Goal: Task Accomplishment & Management: Manage account settings

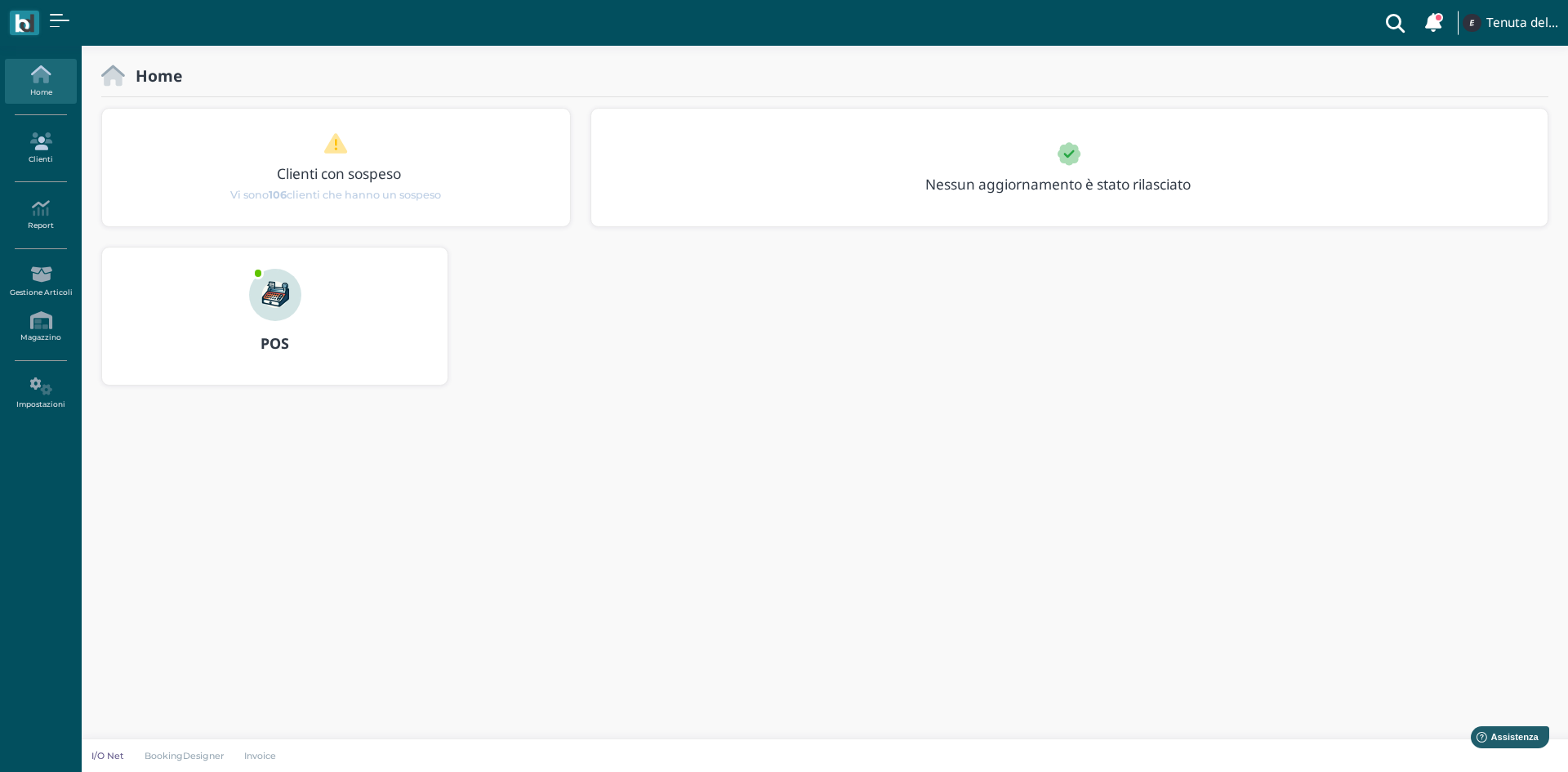
click at [37, 146] on icon at bounding box center [40, 141] width 71 height 18
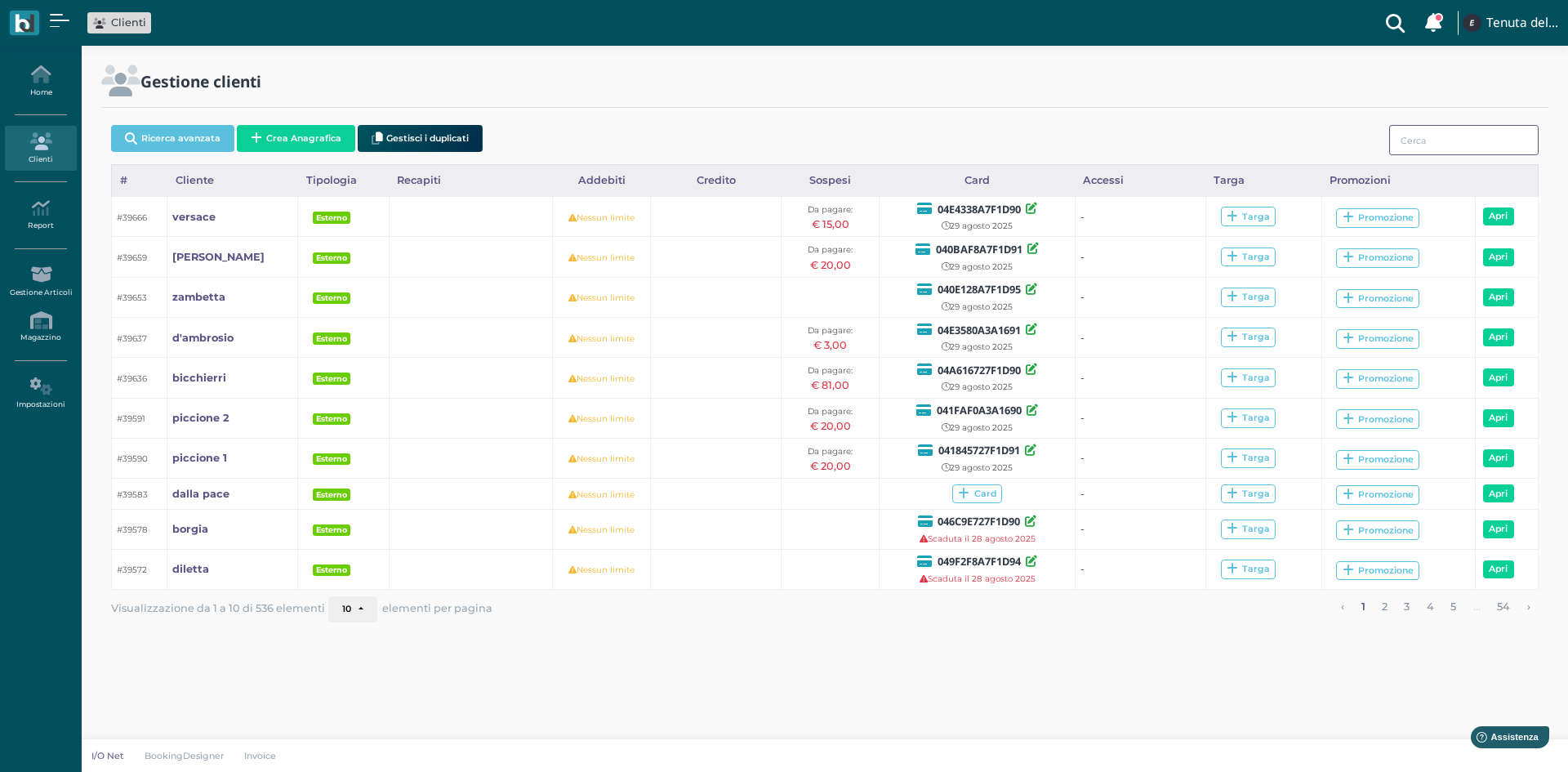
click at [1413, 142] on input "search" at bounding box center [1464, 141] width 150 height 31
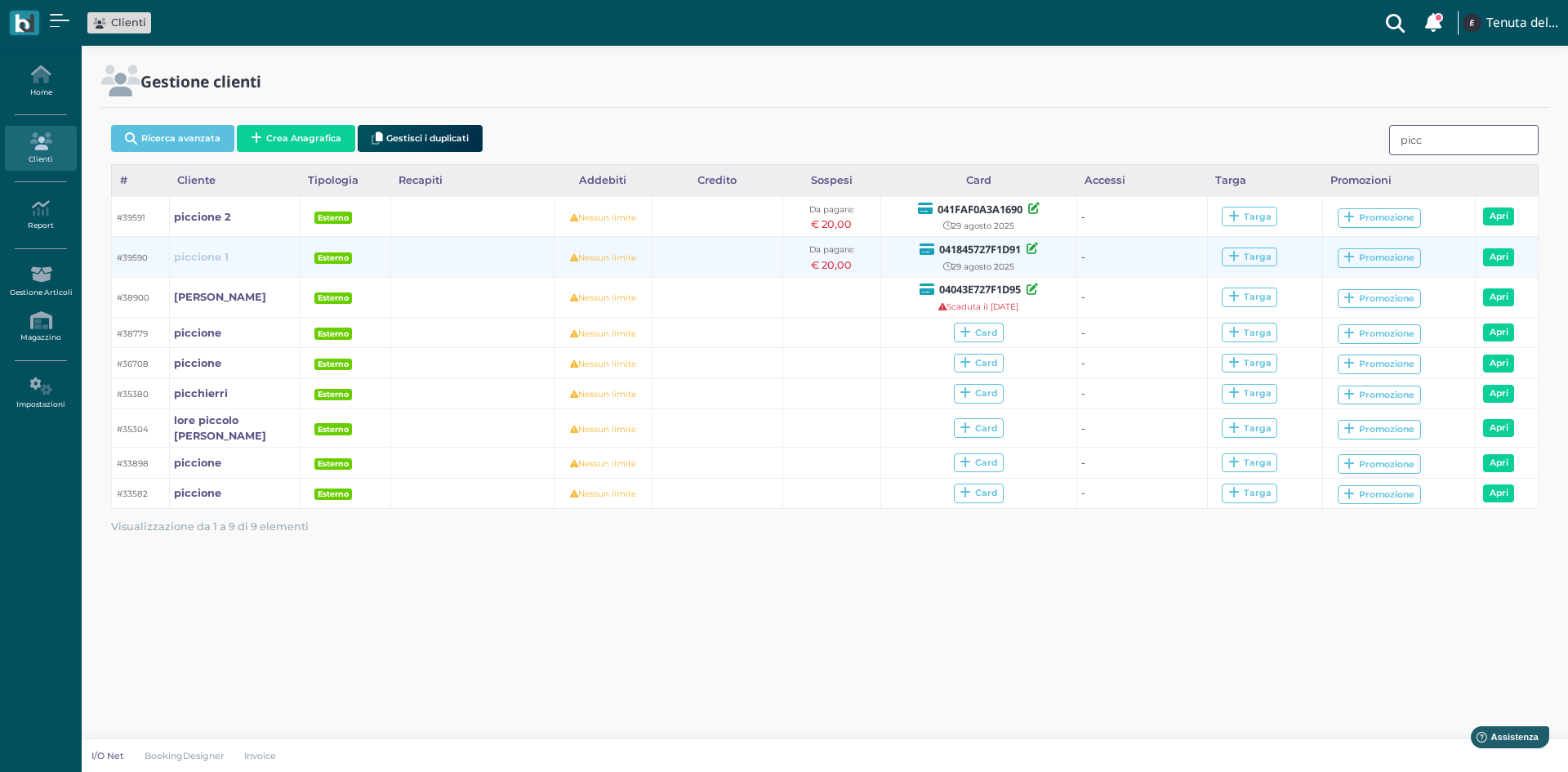
type input "picc"
click at [196, 259] on b "piccione 1" at bounding box center [201, 257] width 55 height 13
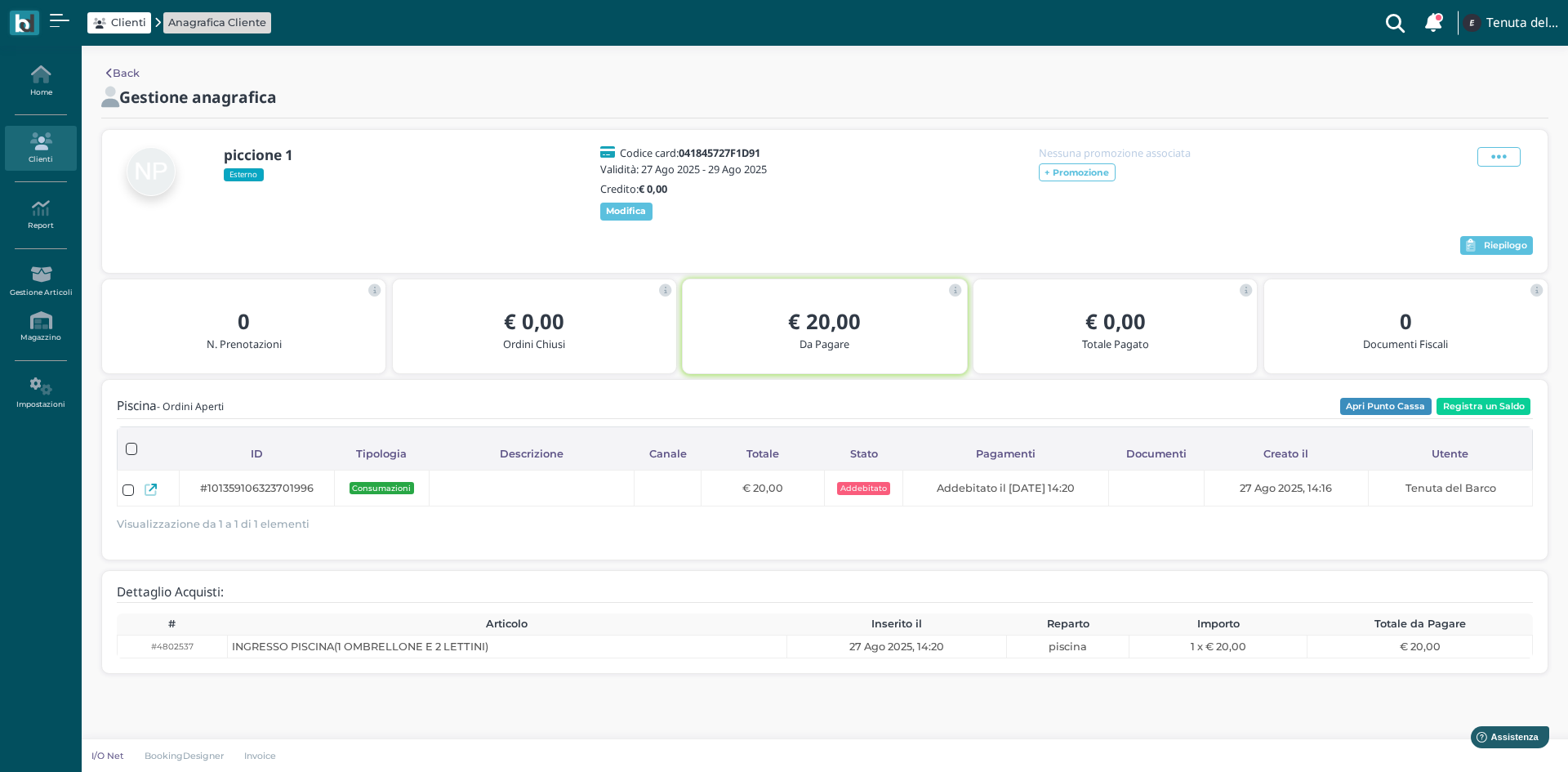
click at [631, 216] on b "Modifica" at bounding box center [626, 211] width 40 height 12
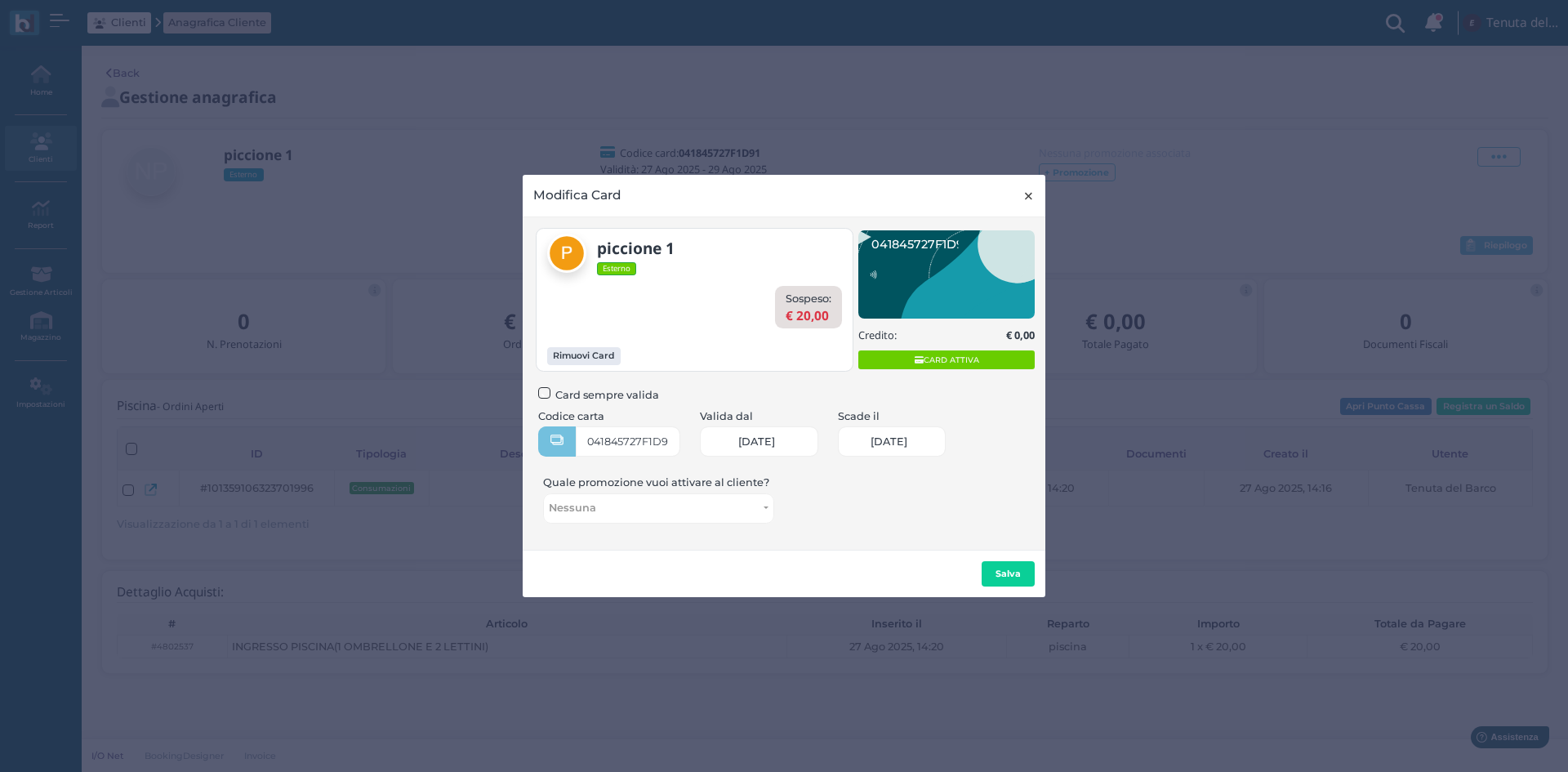
click at [1033, 198] on span "×" at bounding box center [1029, 196] width 13 height 22
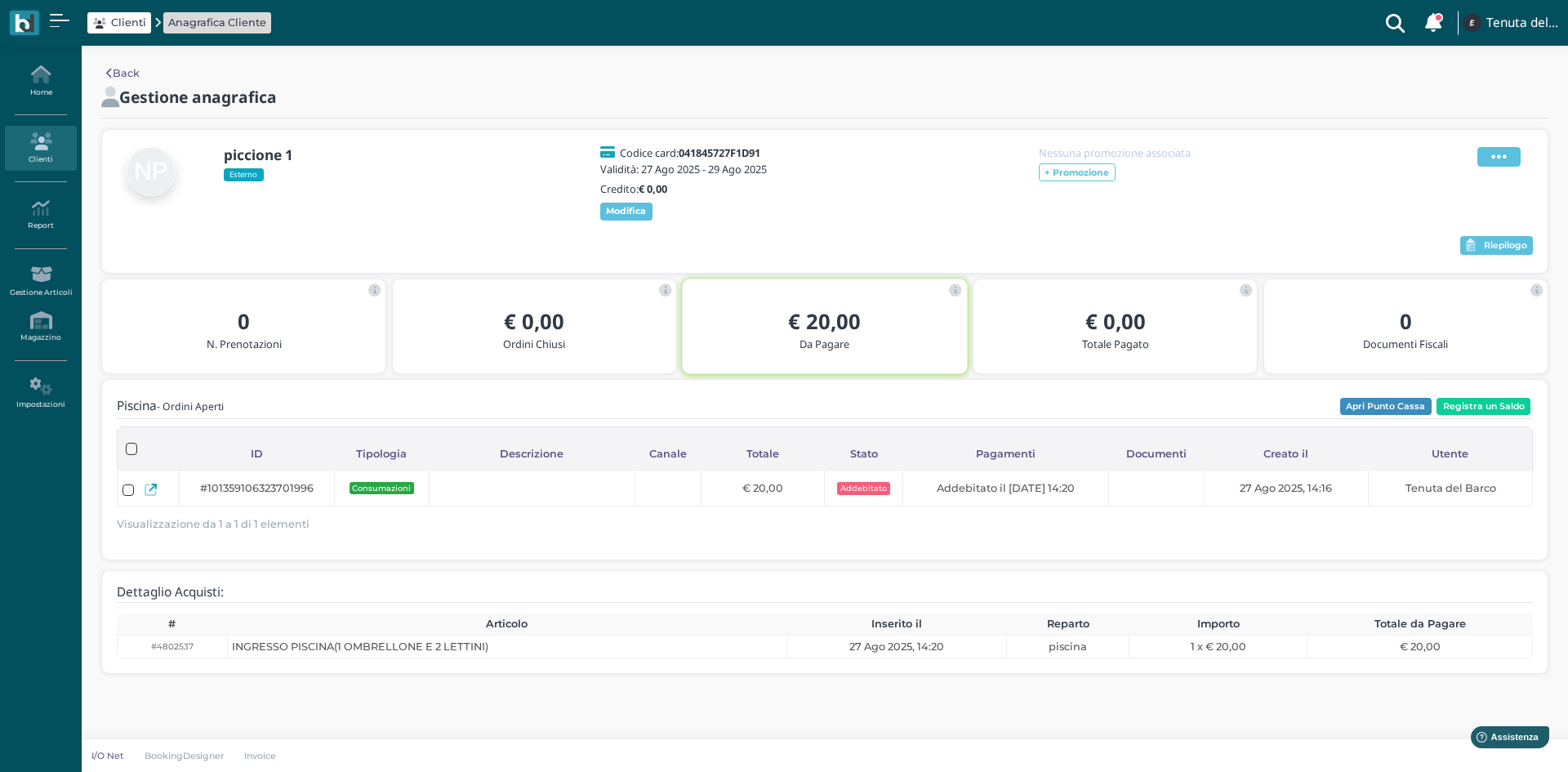
click at [1506, 156] on icon at bounding box center [1499, 157] width 15 height 18
click at [1442, 180] on span "Modifica" at bounding box center [1449, 177] width 46 height 15
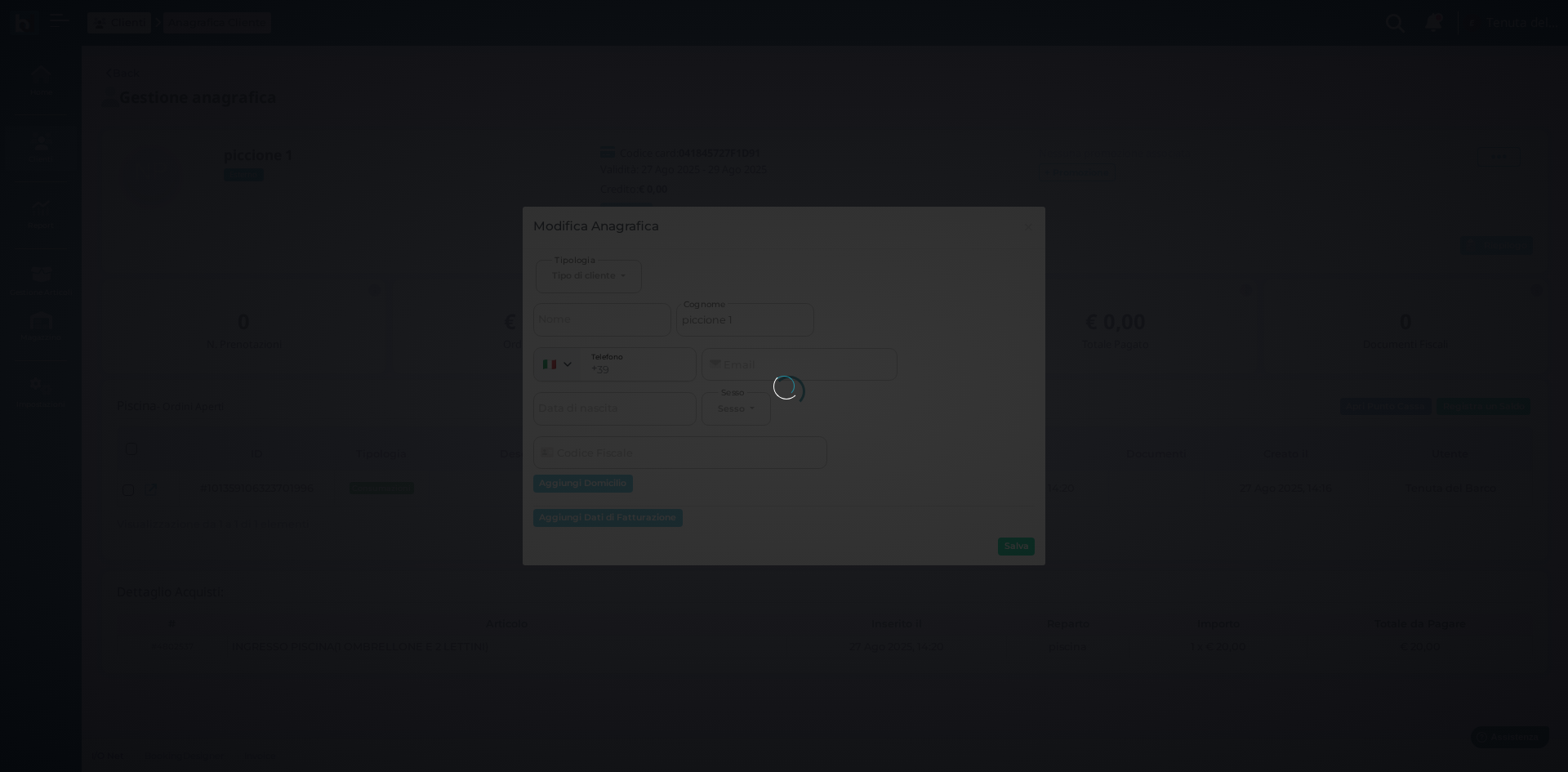
select select
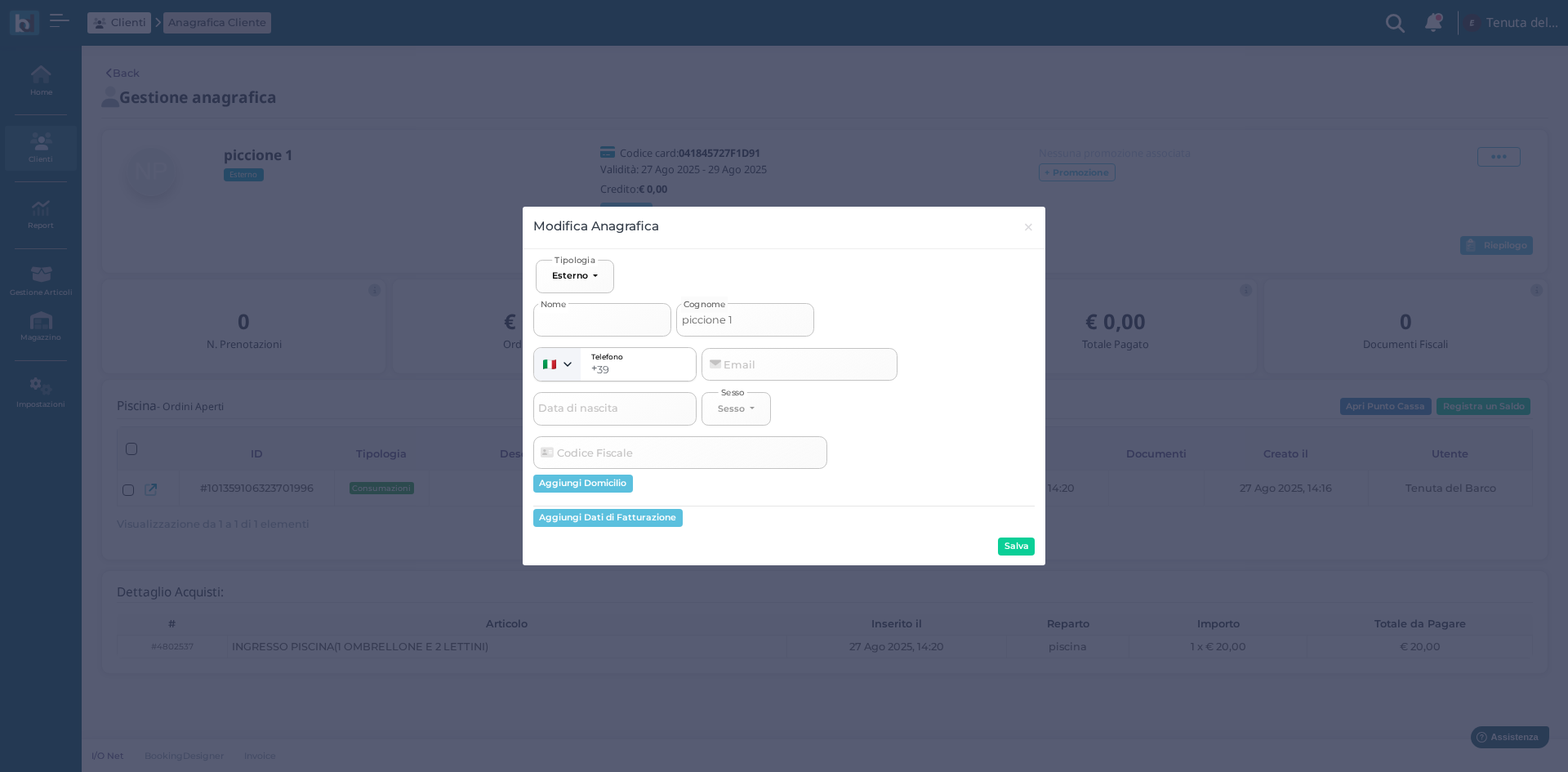
click at [612, 322] on input "Nome" at bounding box center [602, 319] width 138 height 32
drag, startPoint x: 763, startPoint y: 322, endPoint x: 566, endPoint y: 308, distance: 197.5
click at [566, 308] on div "Nome piccione 1 Cognome" at bounding box center [784, 315] width 502 height 43
type input "g"
select select
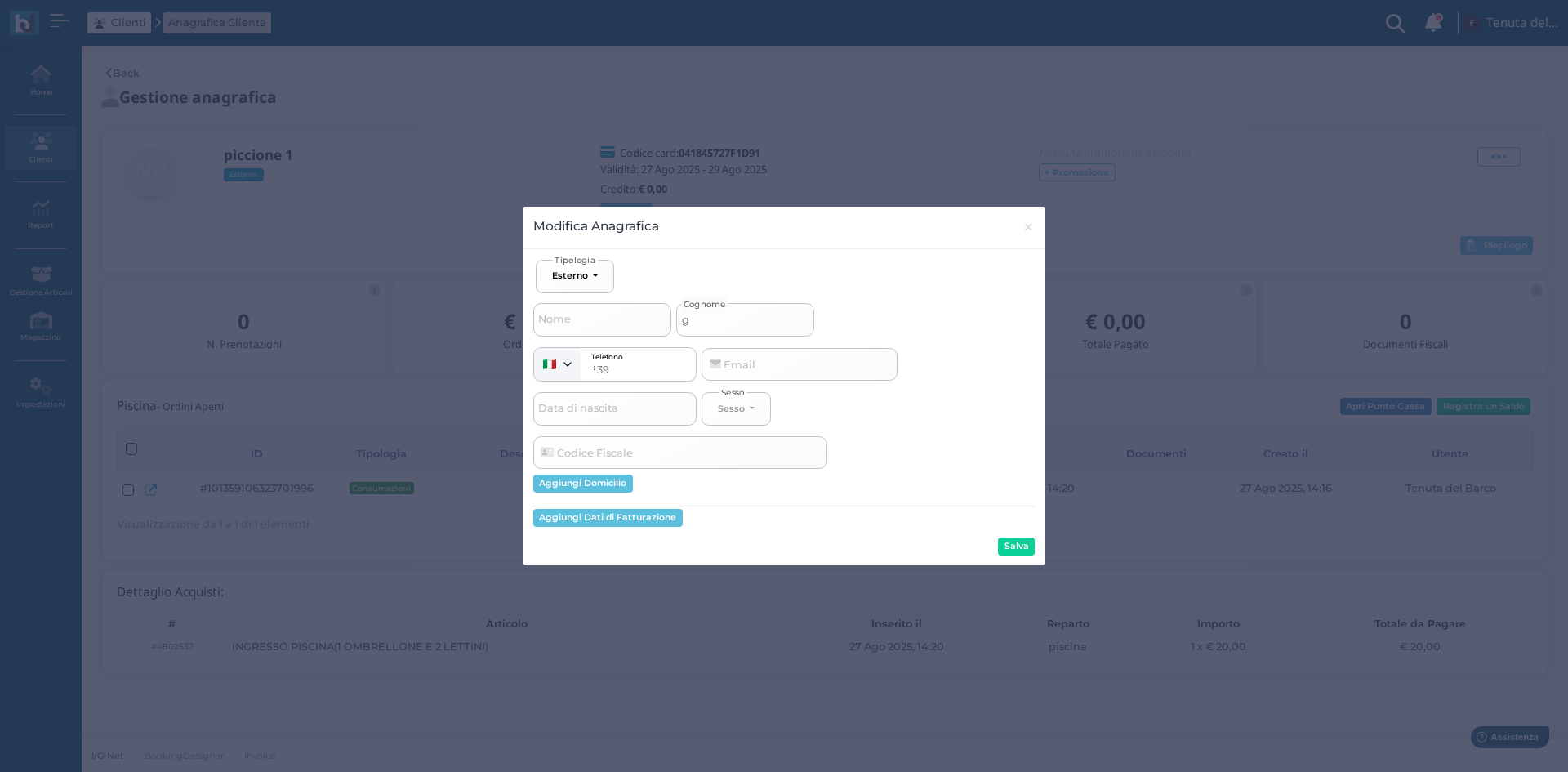
type input "gi"
select select
type input "gia"
select select
type input "gian"
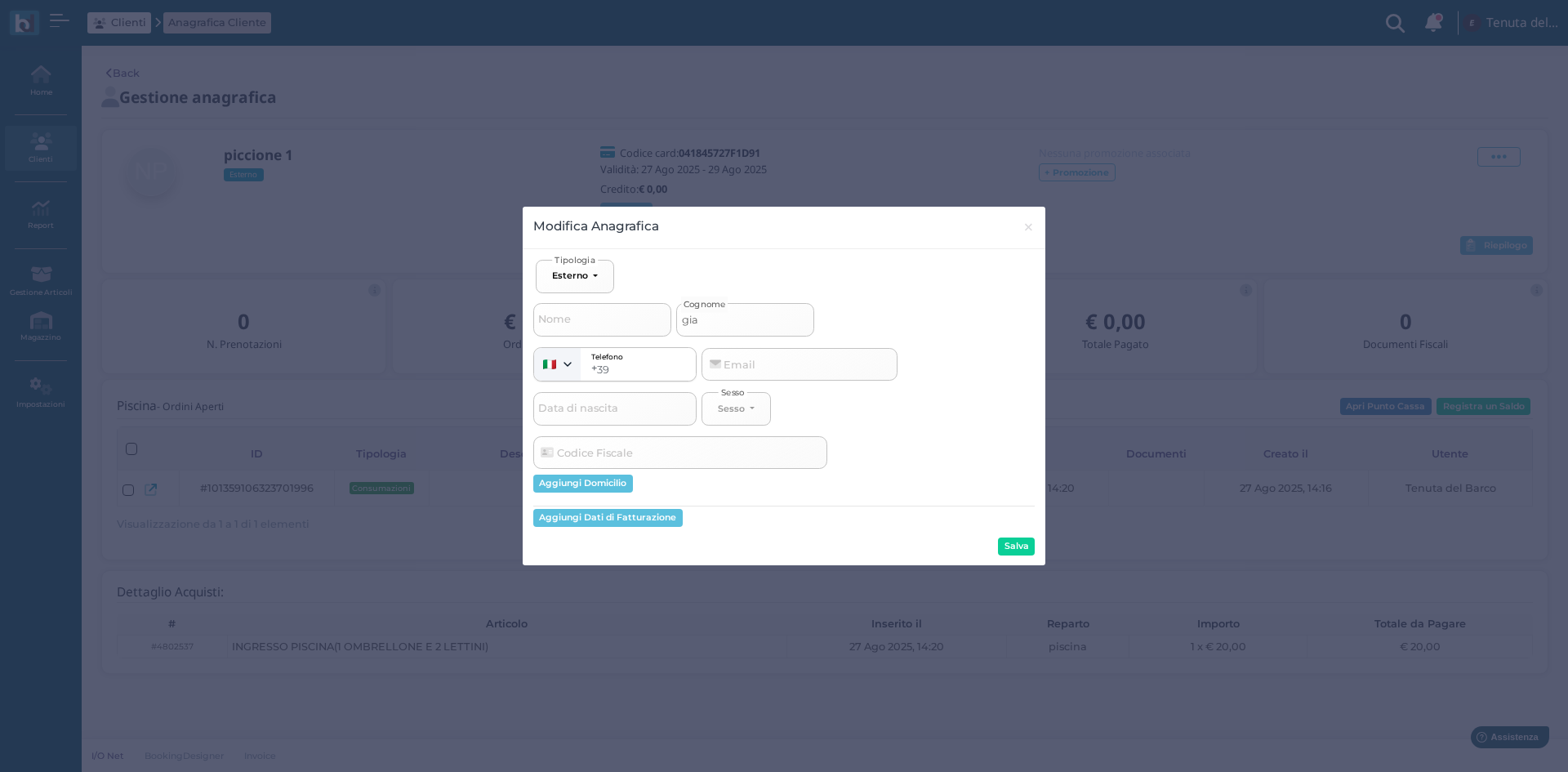
select select
type input "gianb"
select select
type input "gianbf"
select select
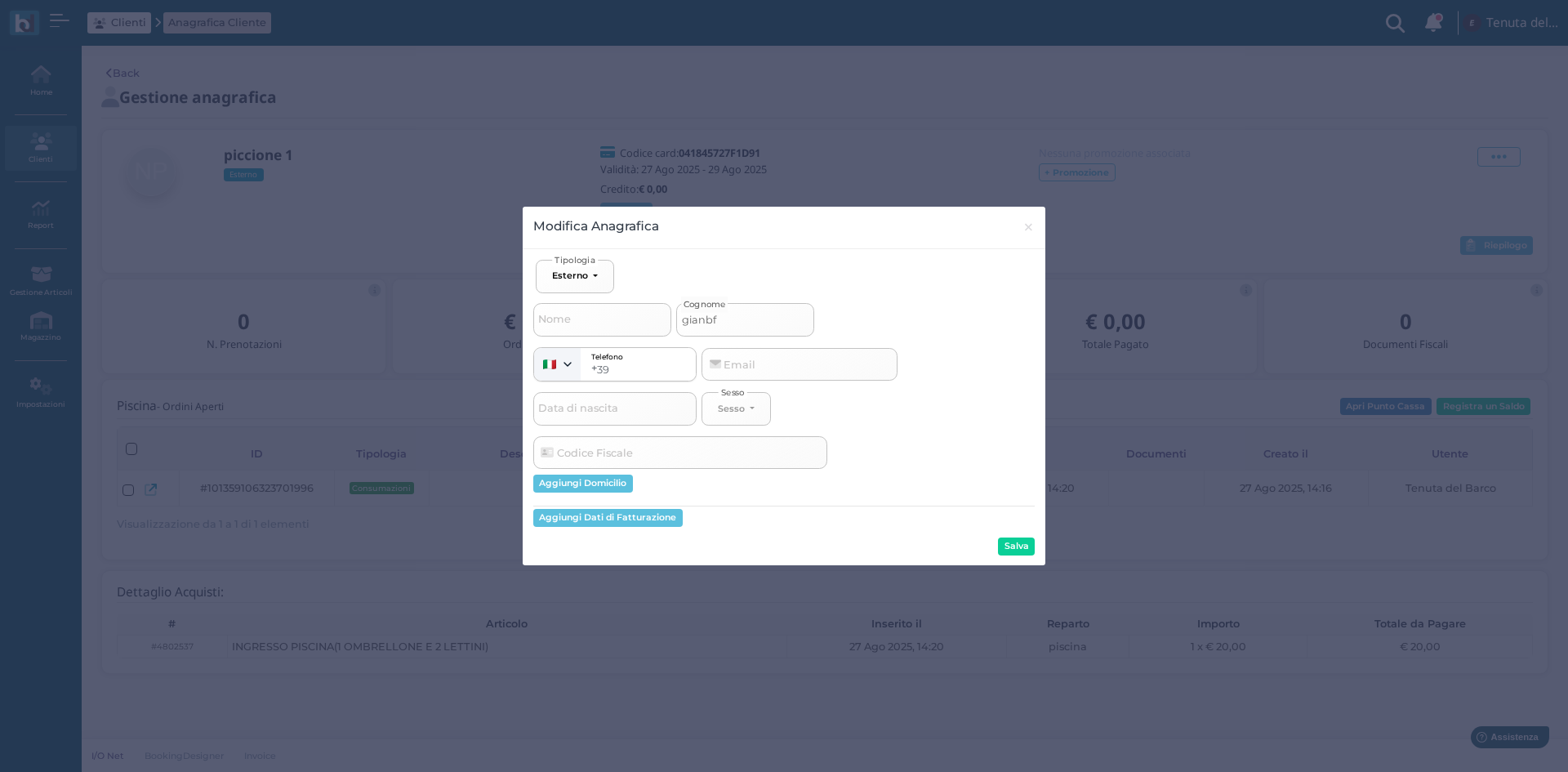
type input "gianbfr"
select select
type input "gianbfre"
select select
type input "gianbfred"
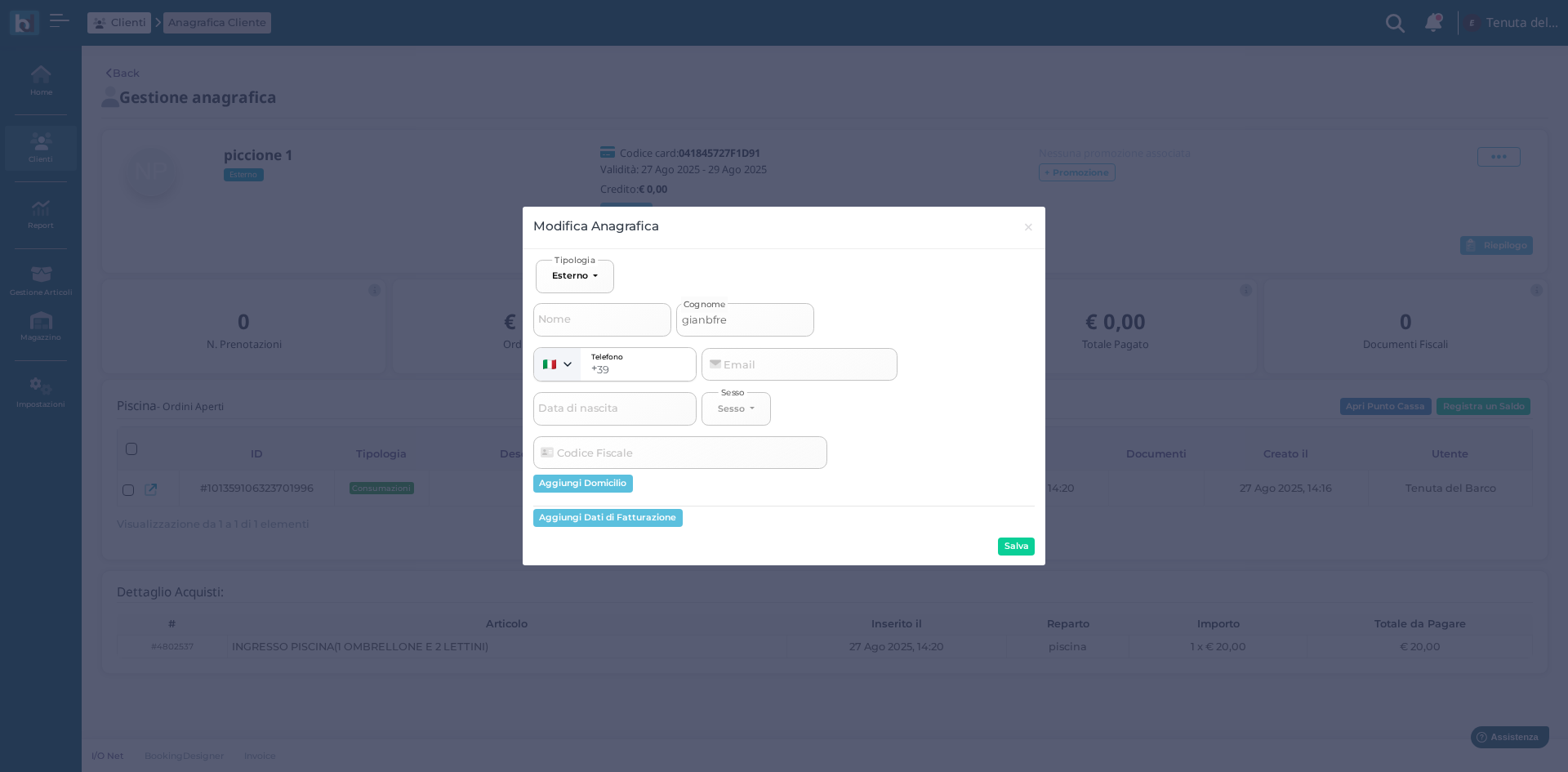
select select
type input "gianbfreda"
select select
click at [715, 316] on input "gianbfreda" at bounding box center [745, 319] width 138 height 32
type input "gianfreda"
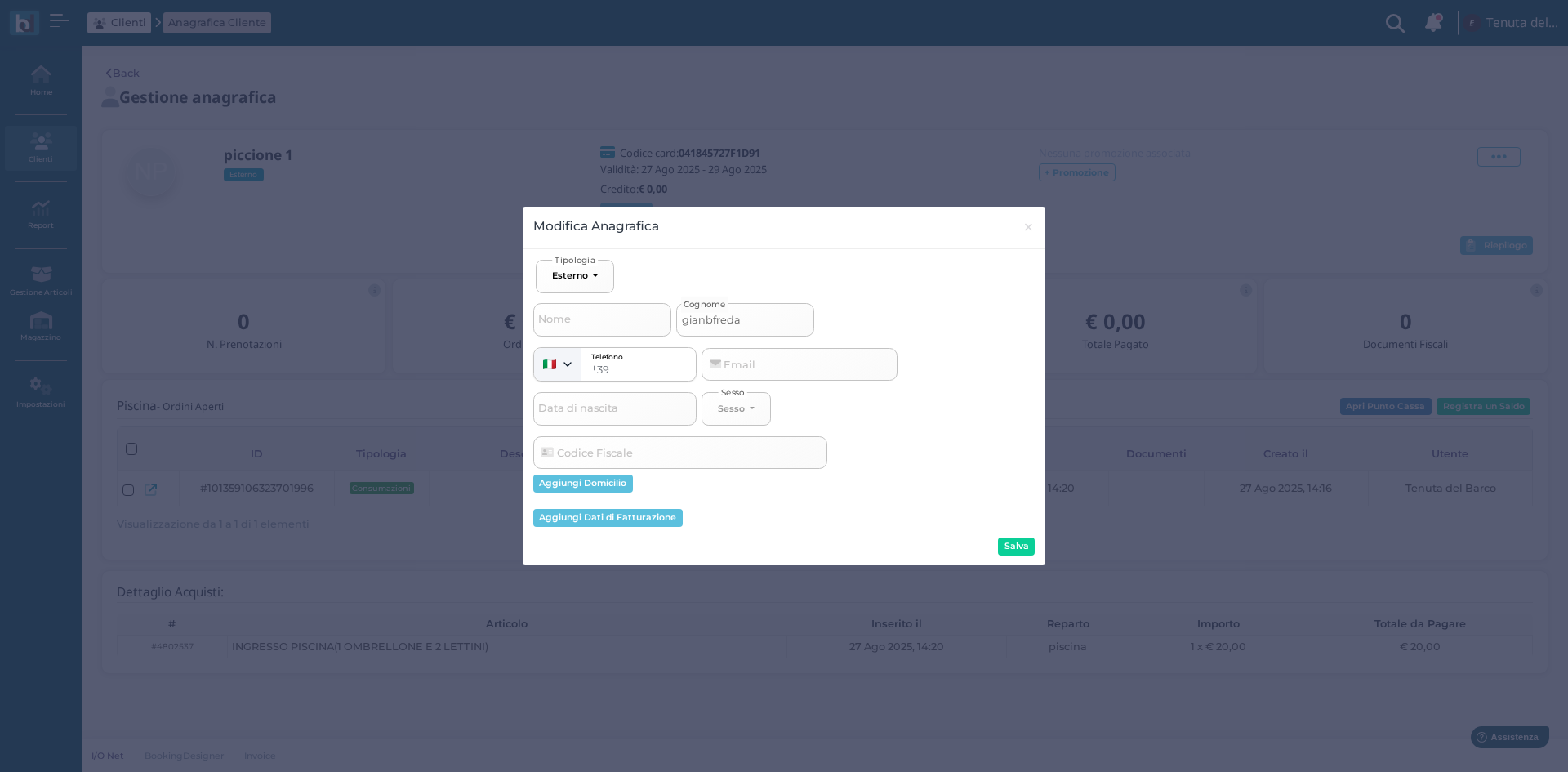
select select
type input "gianfreda"
click at [1012, 544] on button "Salva" at bounding box center [1016, 547] width 37 height 18
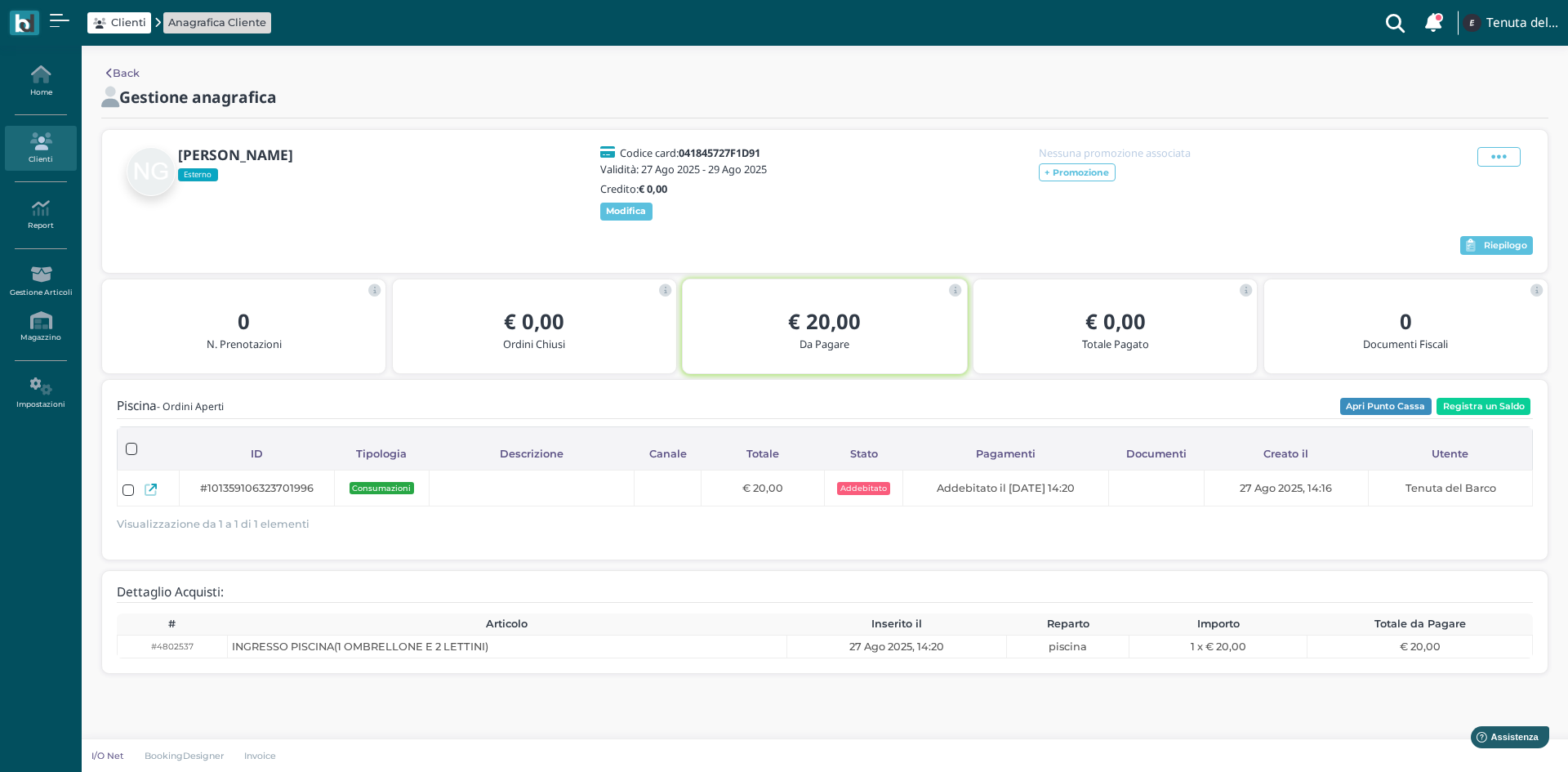
click at [43, 139] on icon at bounding box center [40, 141] width 71 height 18
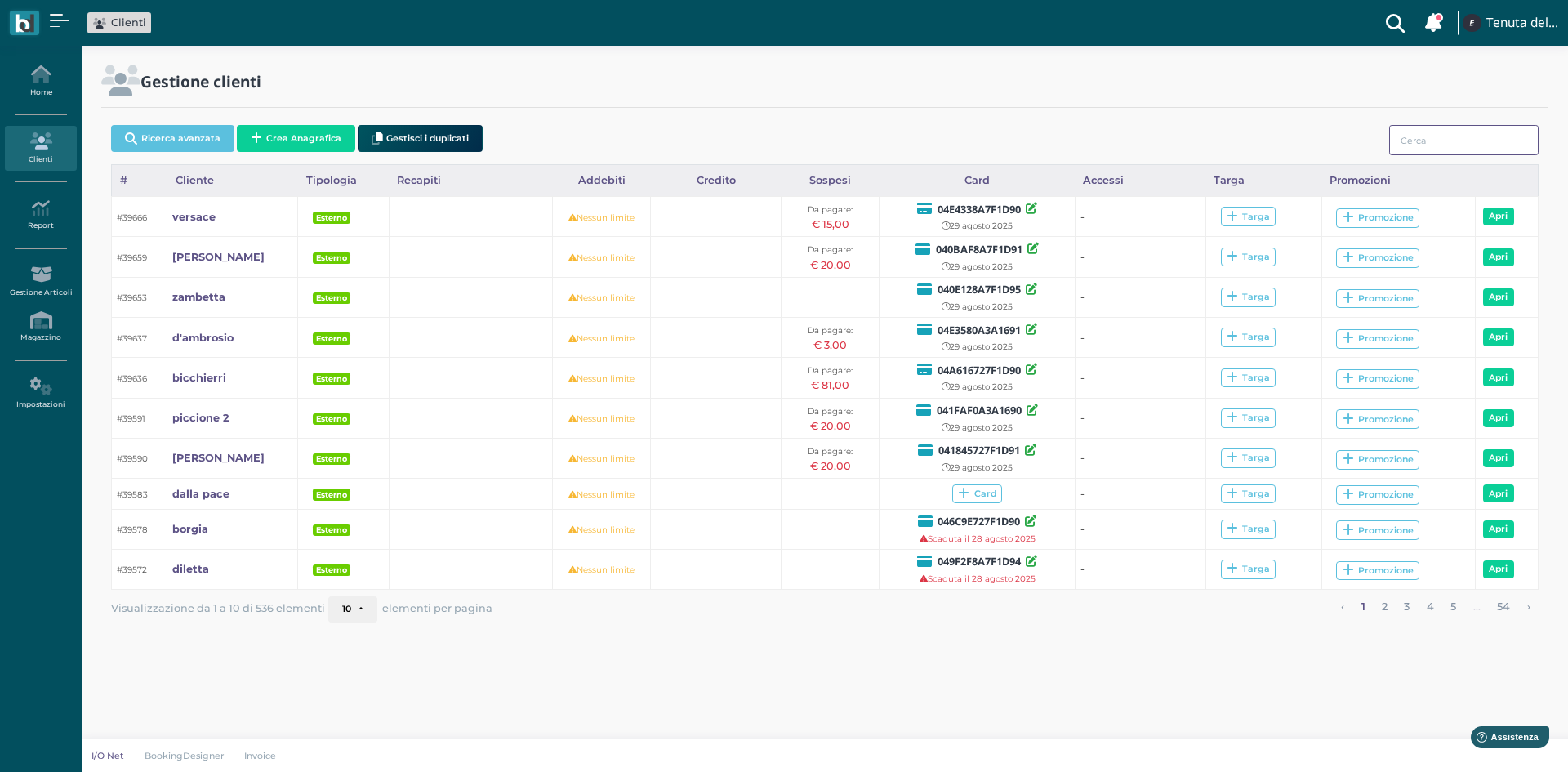
click at [1410, 140] on input "search" at bounding box center [1464, 141] width 150 height 31
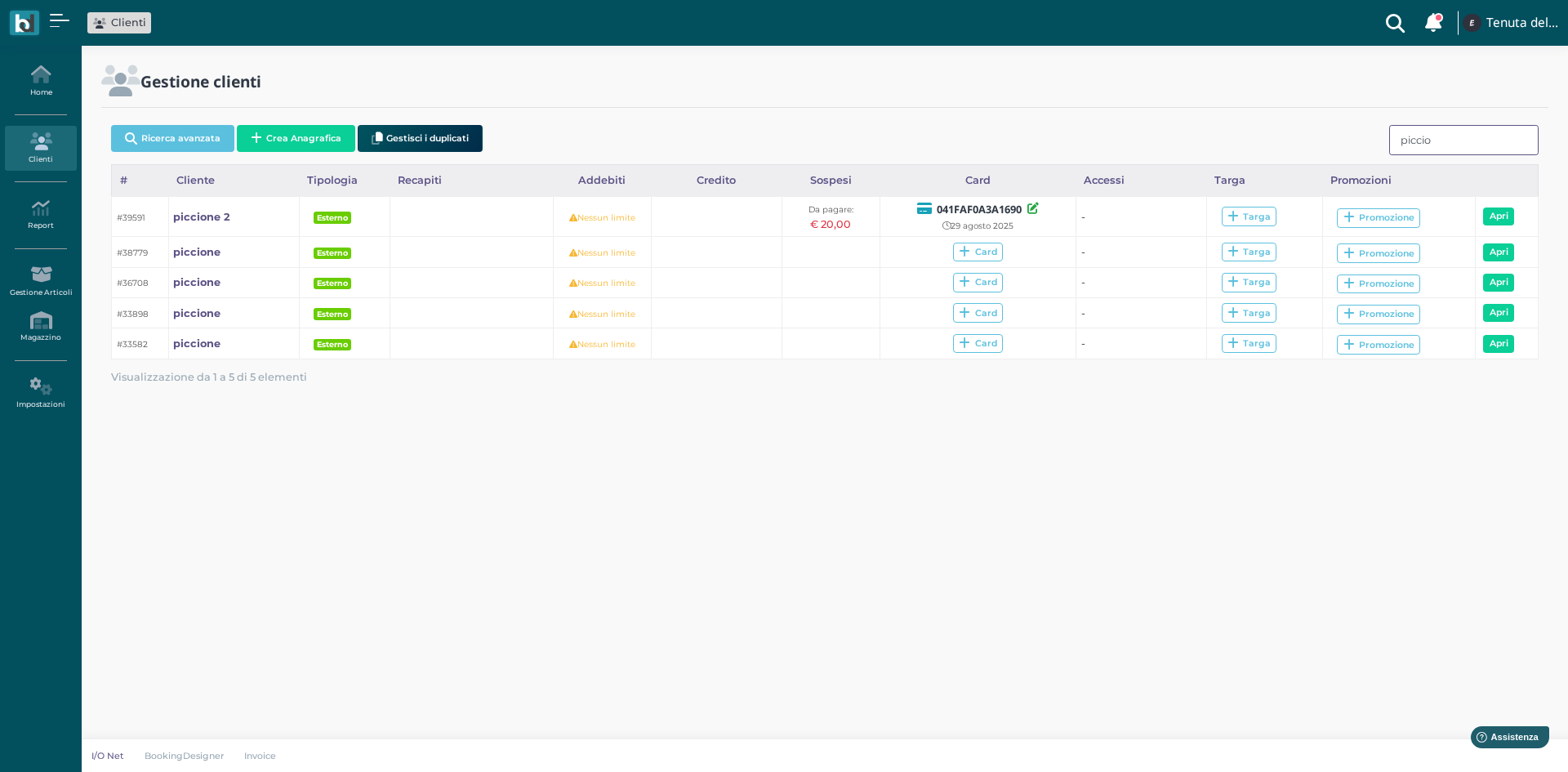
type input "piccio"
click at [562, 502] on body "Clienti Clienti con sospeso Vi sono 106 clienti che hanno un sospeso Tenuta del…" at bounding box center [784, 386] width 1568 height 772
click at [50, 76] on icon at bounding box center [40, 75] width 71 height 18
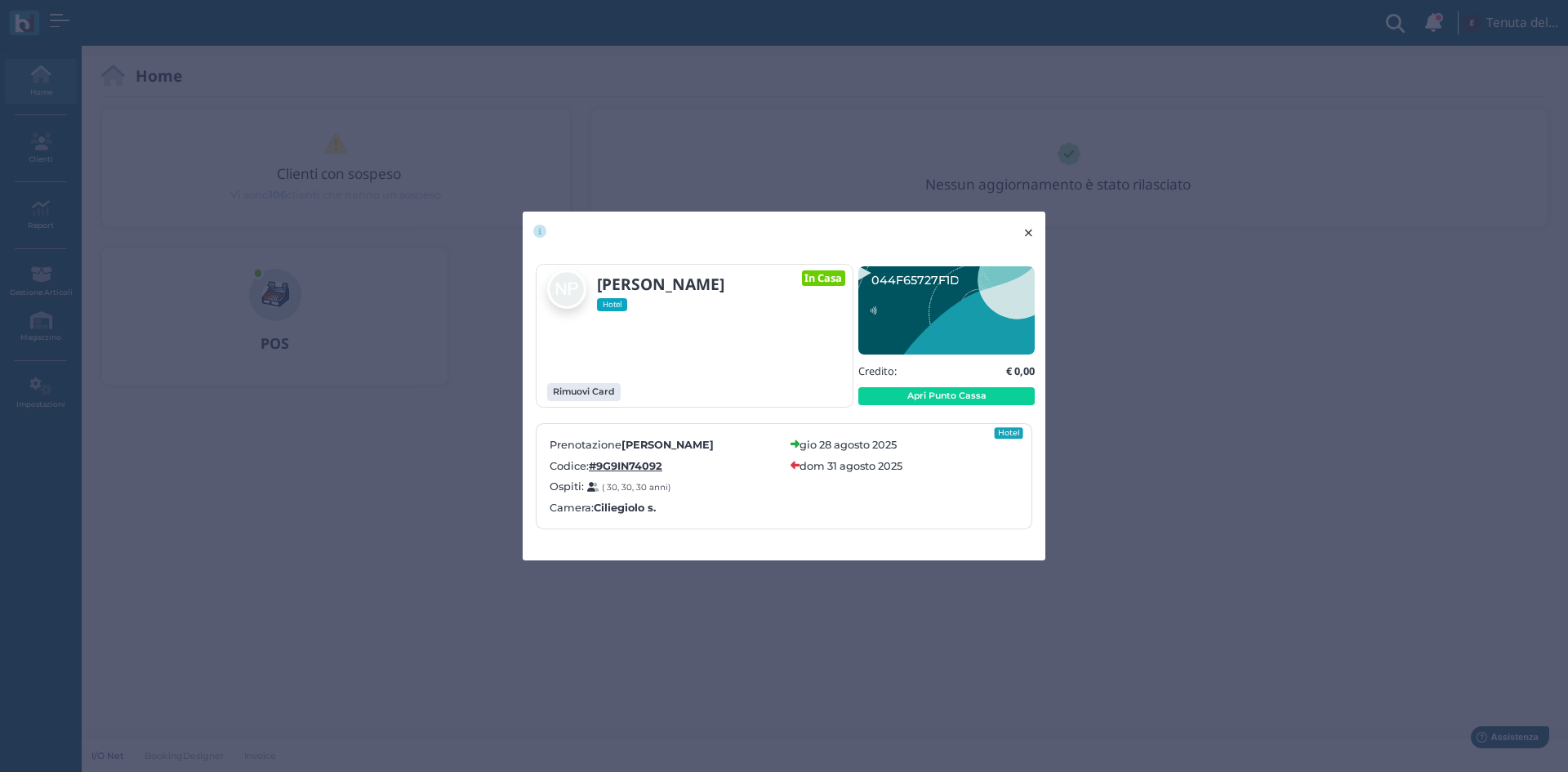
click at [1038, 233] on button "× close" at bounding box center [1029, 232] width 33 height 41
